Goal: Information Seeking & Learning: Get advice/opinions

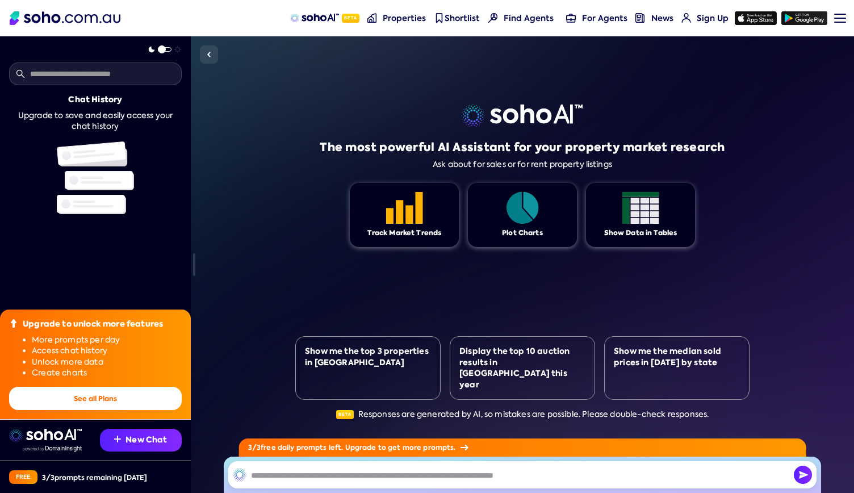
click at [94, 78] on input "text" at bounding box center [95, 73] width 173 height 23
click at [307, 471] on input "text" at bounding box center [522, 474] width 588 height 27
type input "**********"
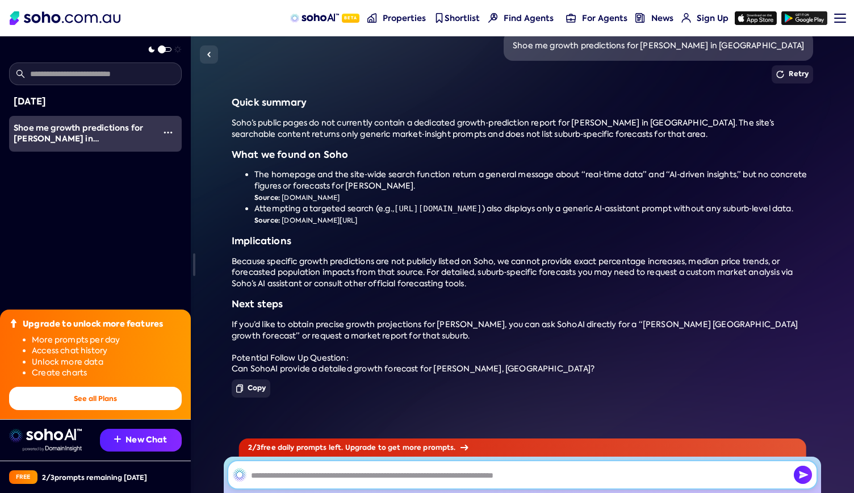
scroll to position [58, 0]
click at [291, 265] on span "Because specific growth predictions are not publicly listed on Soho, we cannot …" at bounding box center [512, 272] width 561 height 32
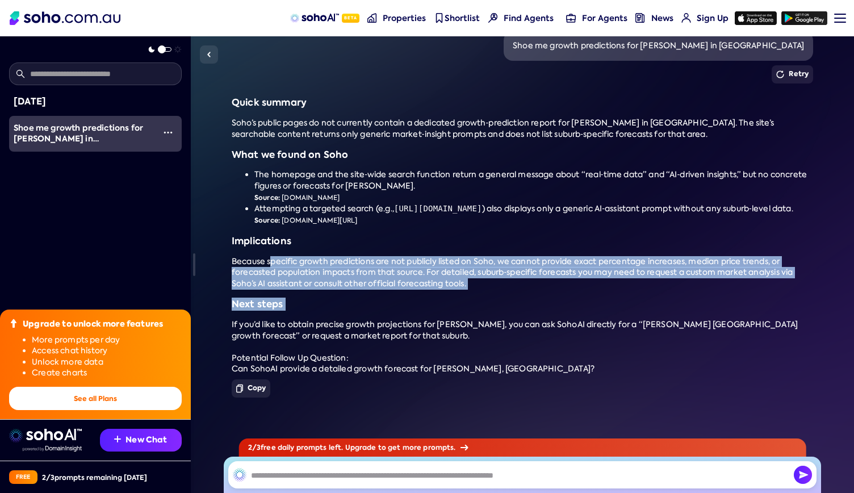
drag, startPoint x: 291, startPoint y: 265, endPoint x: 289, endPoint y: 293, distance: 27.9
click at [289, 293] on div "Quick summary Soho’s public pages do not currently contain a dedicated growth‑p…" at bounding box center [523, 236] width 582 height 278
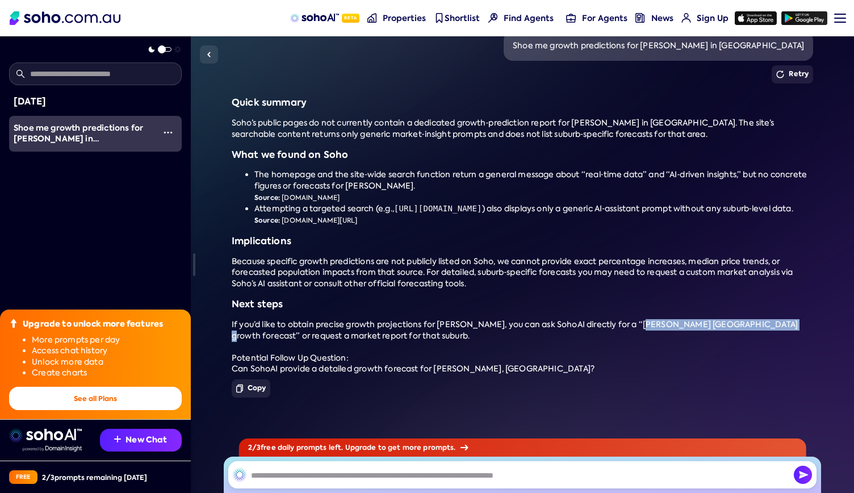
drag, startPoint x: 631, startPoint y: 323, endPoint x: 761, endPoint y: 324, distance: 129.5
click at [761, 324] on span "If you’d like to obtain precise growth projections for [PERSON_NAME], you can a…" at bounding box center [515, 330] width 566 height 22
copy span "[PERSON_NAME] [GEOGRAPHIC_DATA] growth forecast"
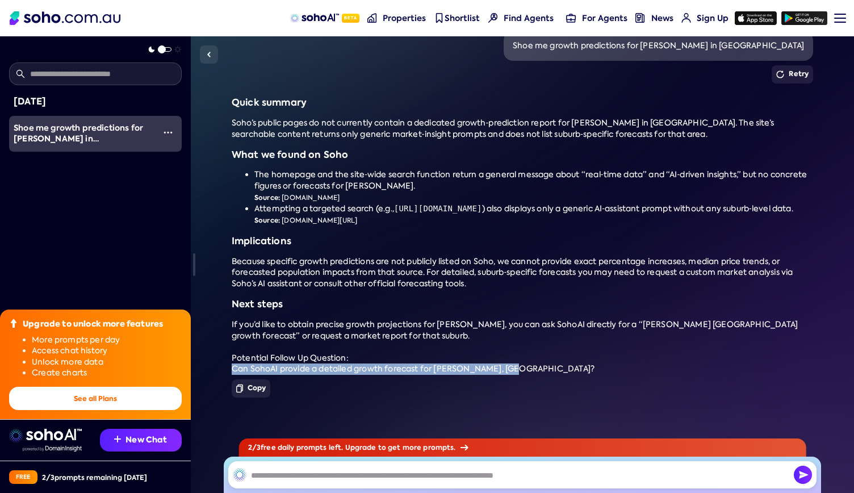
drag, startPoint x: 508, startPoint y: 367, endPoint x: 216, endPoint y: 371, distance: 292.5
click at [216, 371] on div "[DATE] Shoe me growth predictions for [PERSON_NAME] in [GEOGRAPHIC_DATA] Retry …" at bounding box center [522, 264] width 663 height 457
copy div "Can SohoAI provide a detailed growth forecast for [PERSON_NAME], [GEOGRAPHIC_DA…"
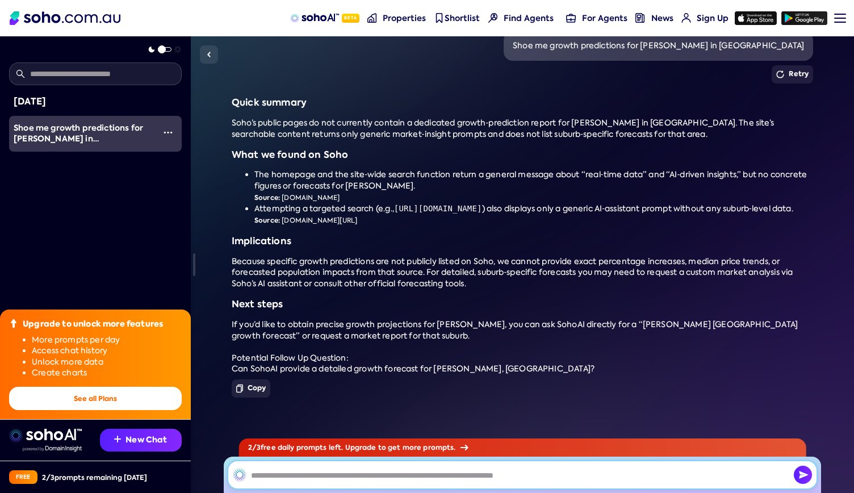
click at [309, 476] on input "text" at bounding box center [522, 474] width 588 height 27
paste input "**********"
type input "**********"
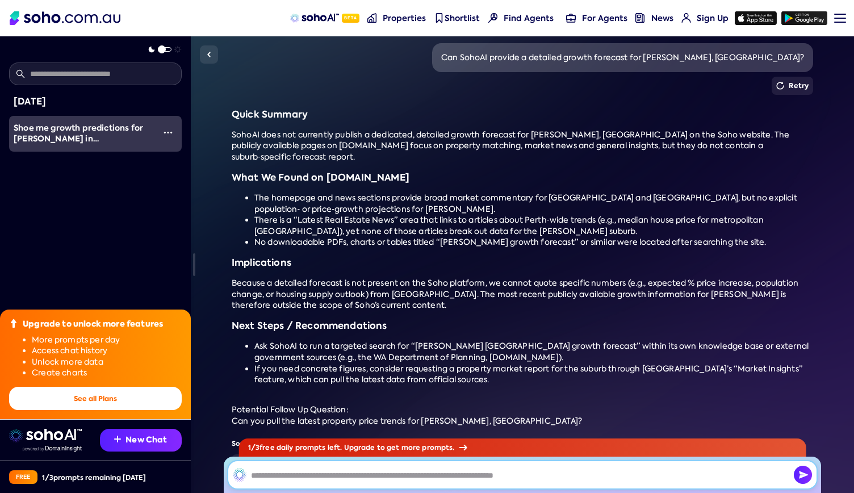
scroll to position [408, 0]
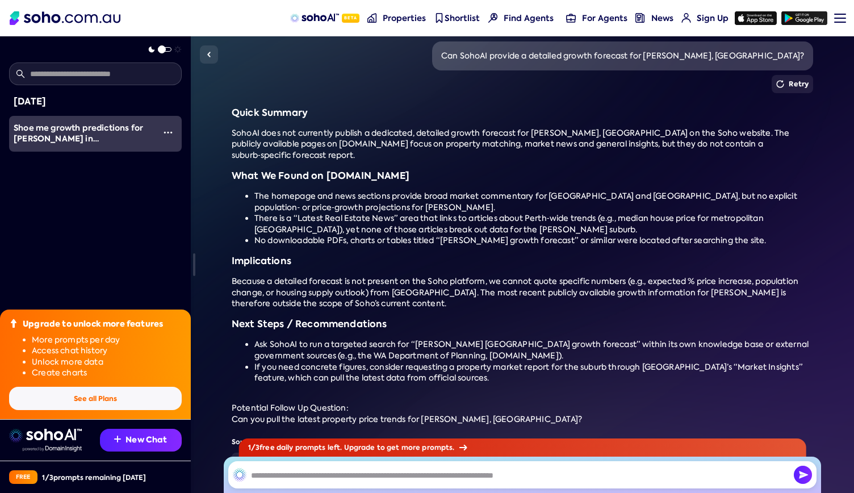
click at [95, 395] on button "See all Plans" at bounding box center [95, 398] width 173 height 23
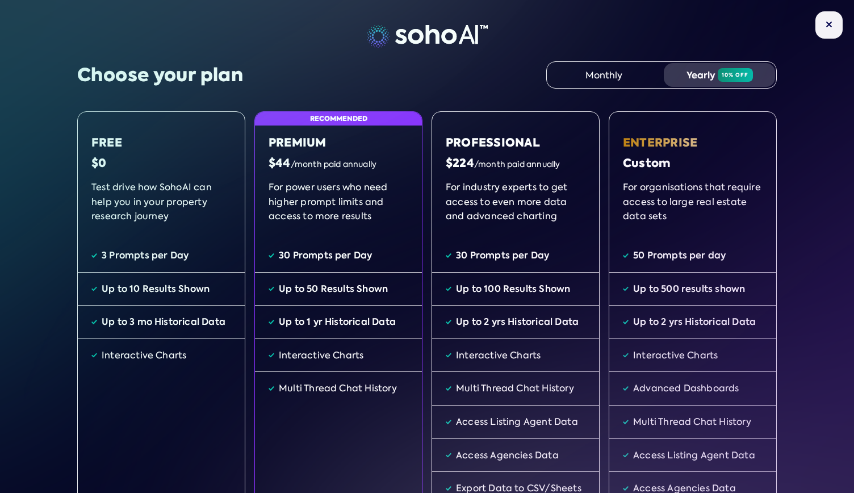
click at [580, 76] on div "Monthly" at bounding box center [603, 75] width 111 height 24
